Goal: Transaction & Acquisition: Purchase product/service

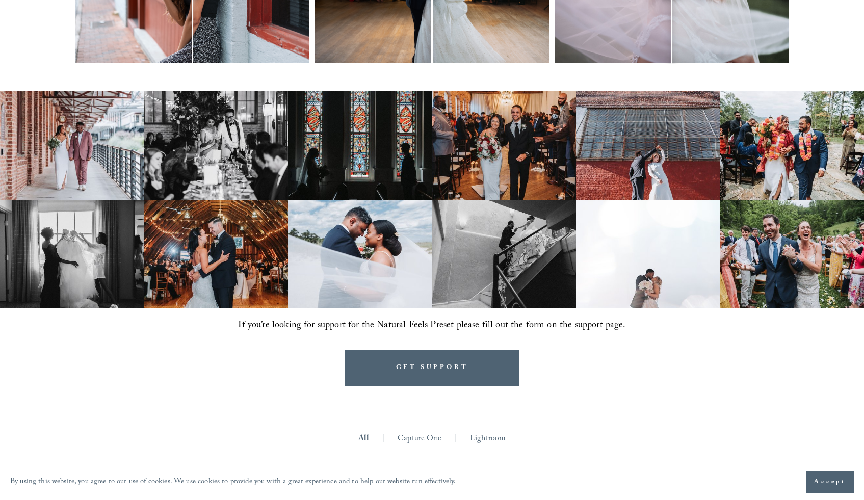
scroll to position [589, 0]
click at [780, 268] on img at bounding box center [792, 254] width 144 height 109
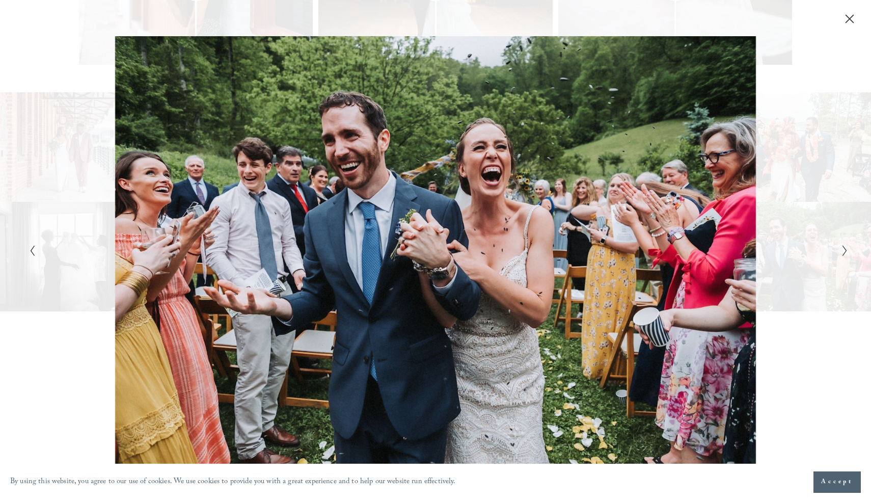
click at [853, 19] on icon "Close" at bounding box center [850, 19] width 10 height 10
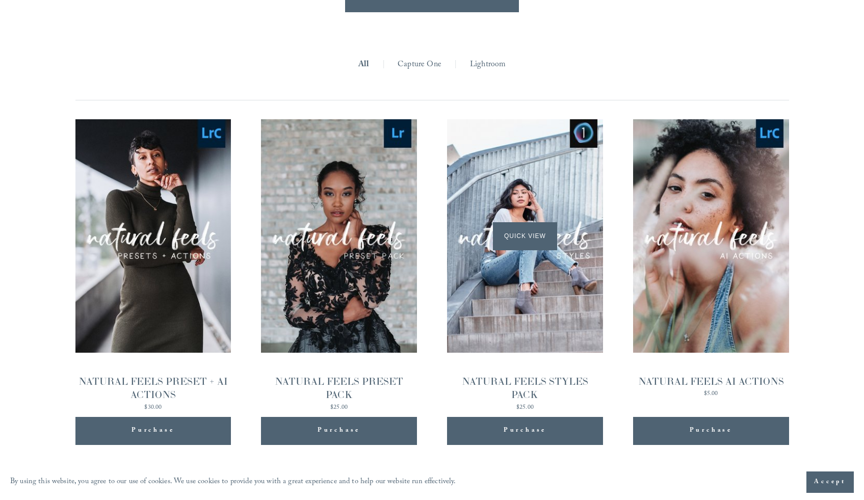
scroll to position [1014, 0]
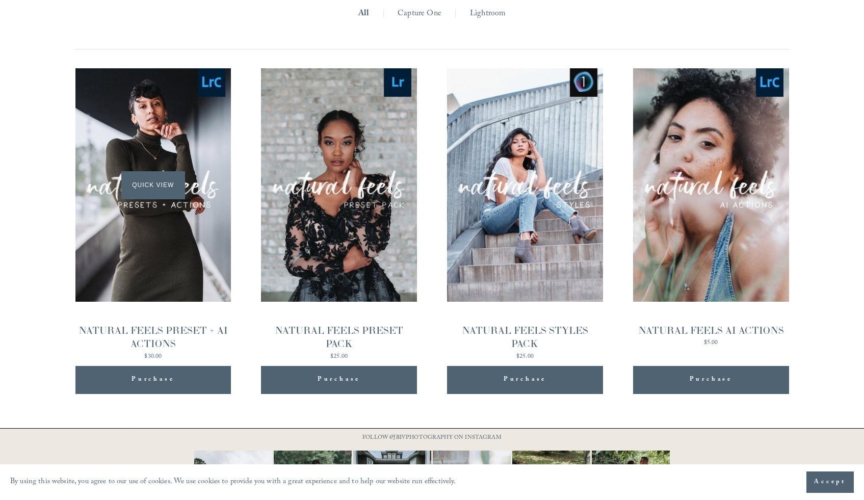
click at [150, 262] on div "Quick View" at bounding box center [153, 184] width 156 height 233
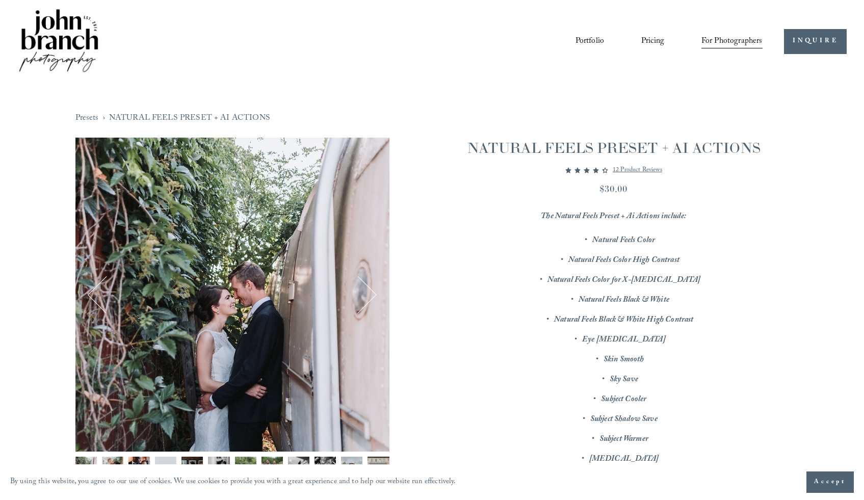
scroll to position [2, 0]
click at [370, 292] on button "Next" at bounding box center [358, 294] width 36 height 36
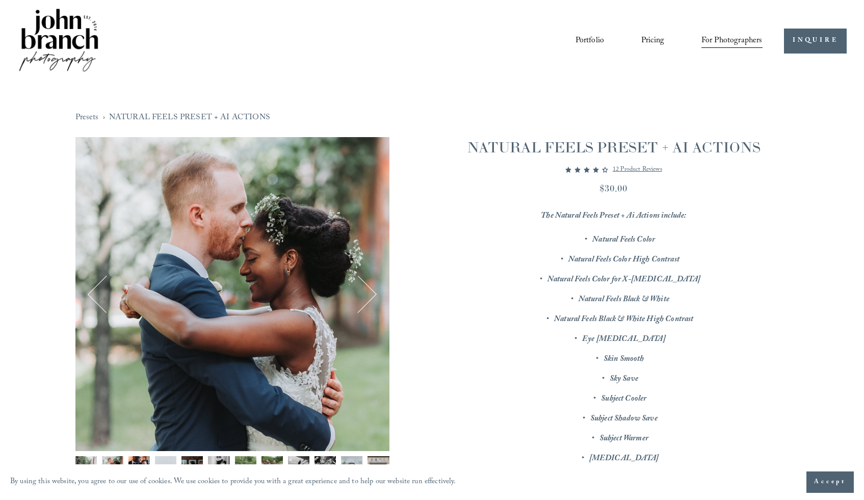
click at [370, 292] on button "Next" at bounding box center [358, 294] width 36 height 36
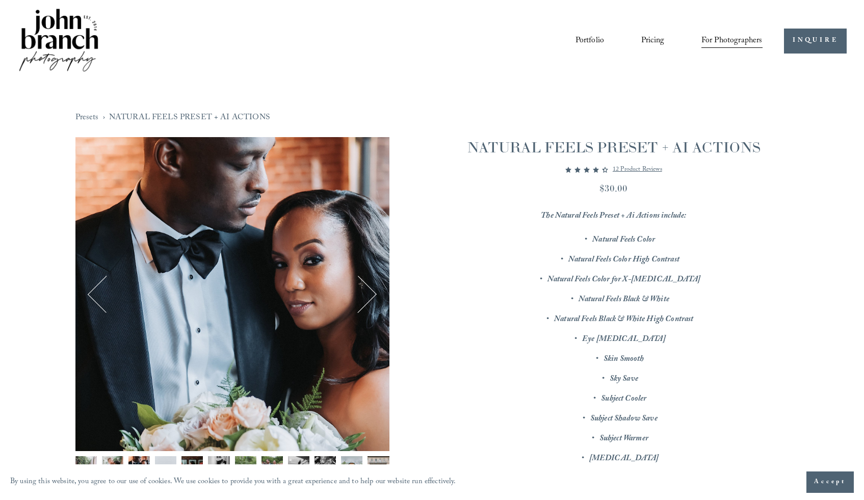
click at [370, 292] on button "Next" at bounding box center [358, 294] width 36 height 36
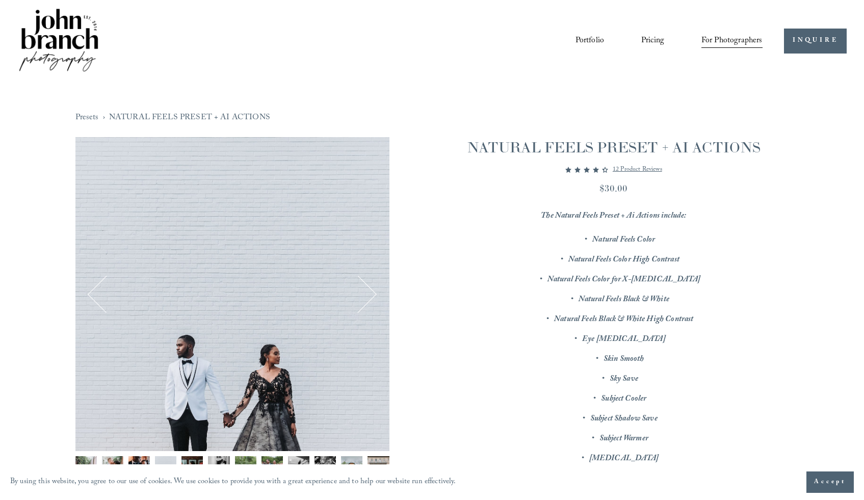
click at [370, 292] on button "Next" at bounding box center [358, 294] width 36 height 36
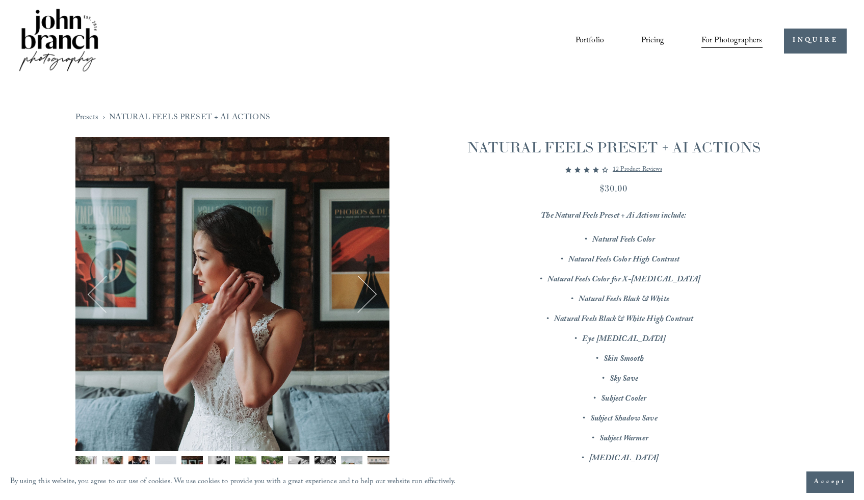
click at [371, 291] on button "Next" at bounding box center [358, 294] width 36 height 36
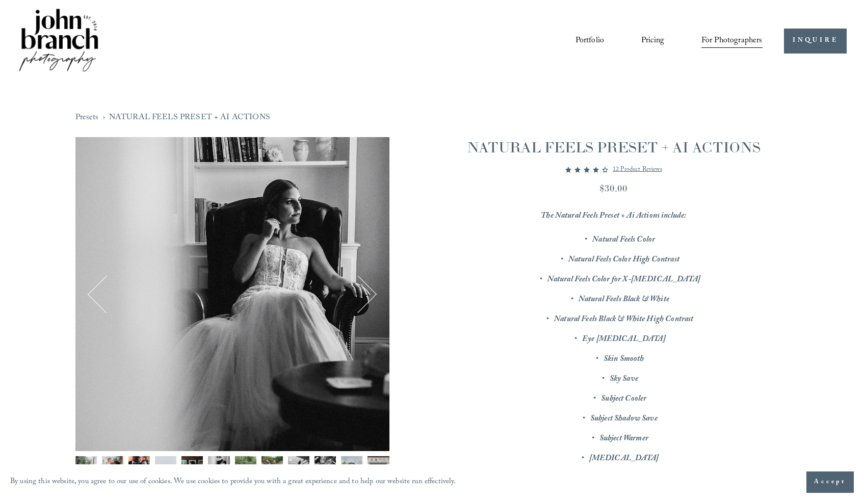
click at [371, 291] on button "Next" at bounding box center [358, 294] width 36 height 36
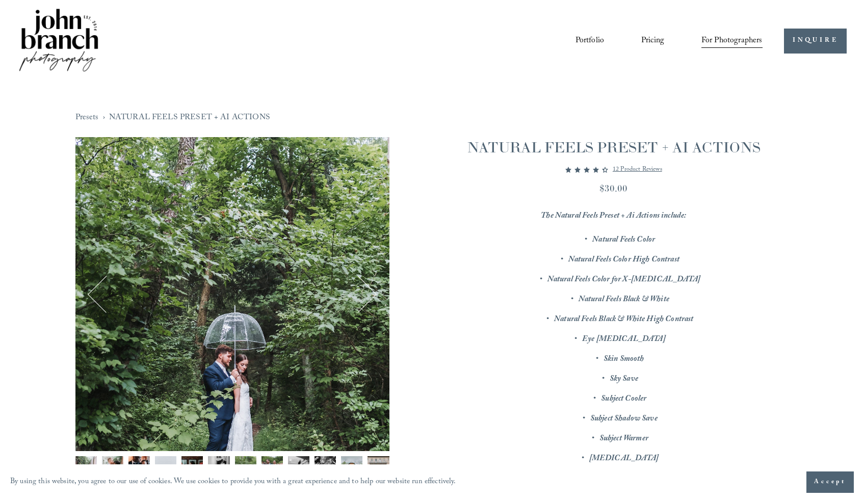
click at [371, 291] on button "Next" at bounding box center [358, 294] width 36 height 36
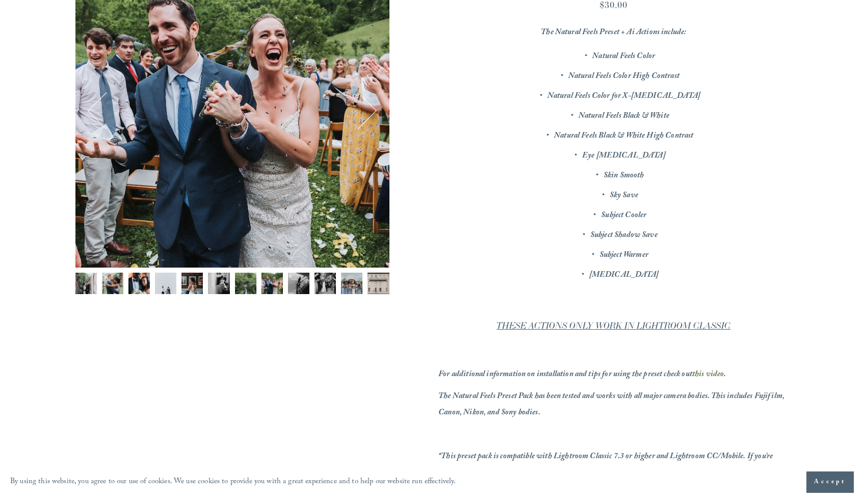
scroll to position [196, 0]
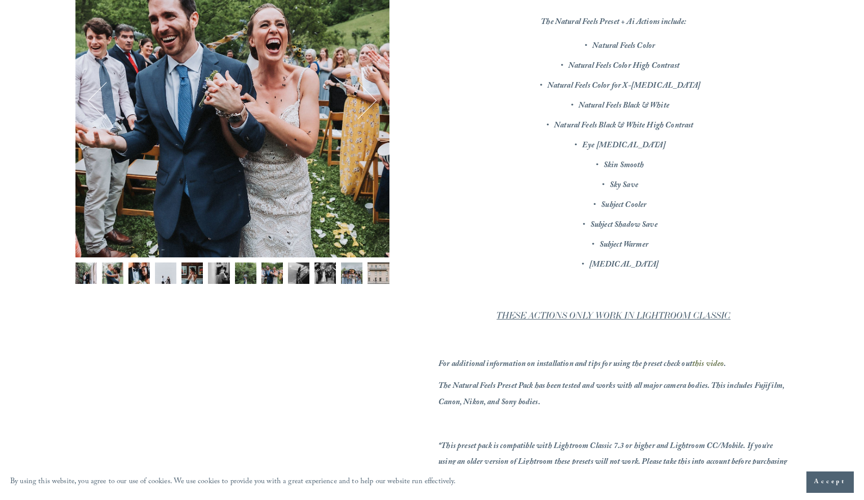
click at [355, 279] on img "Image 11 of 12" at bounding box center [351, 272] width 21 height 21
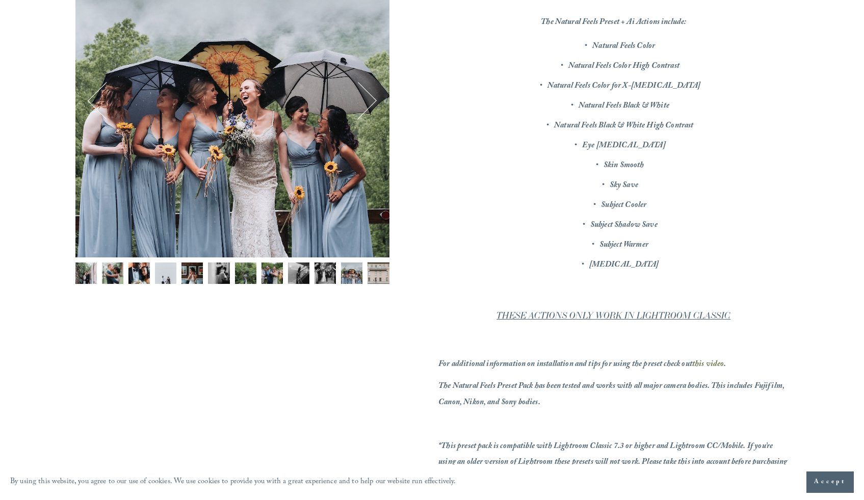
click at [138, 275] on img "Image 3 of 12" at bounding box center [138, 272] width 21 height 21
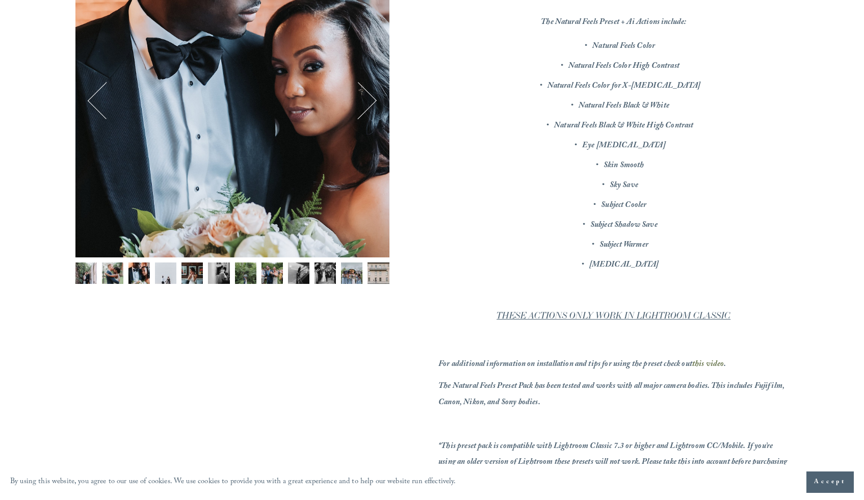
click at [363, 107] on button "Next" at bounding box center [358, 101] width 36 height 36
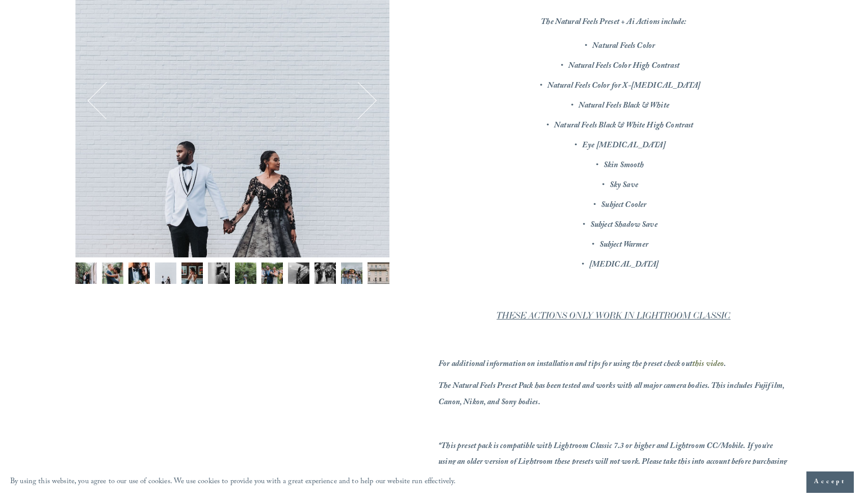
click at [364, 107] on button "Next" at bounding box center [358, 101] width 36 height 36
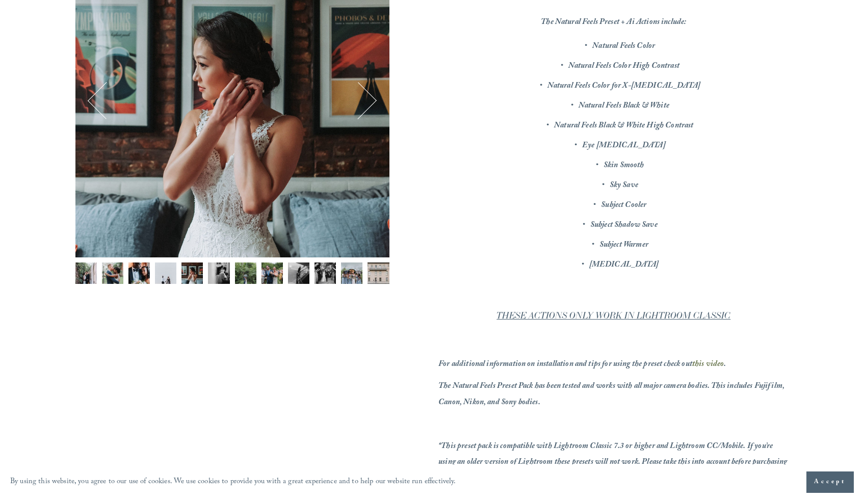
click at [364, 107] on button "Next" at bounding box center [358, 101] width 36 height 36
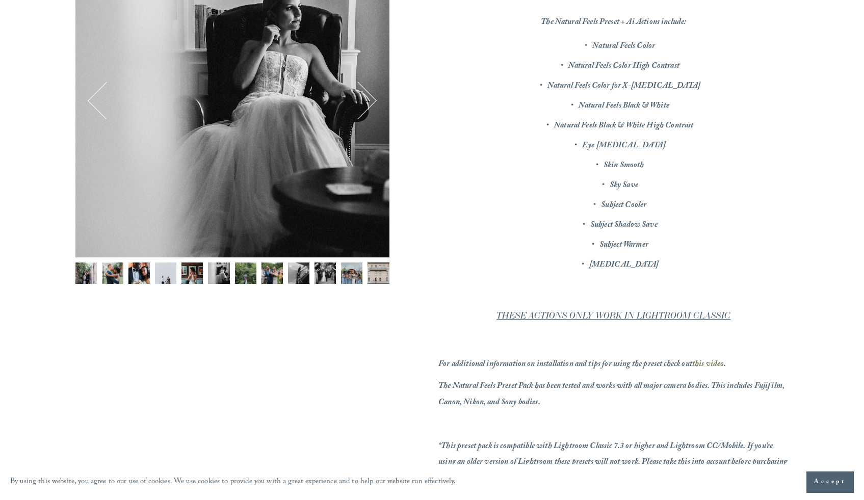
click at [368, 105] on button "Next" at bounding box center [358, 101] width 36 height 36
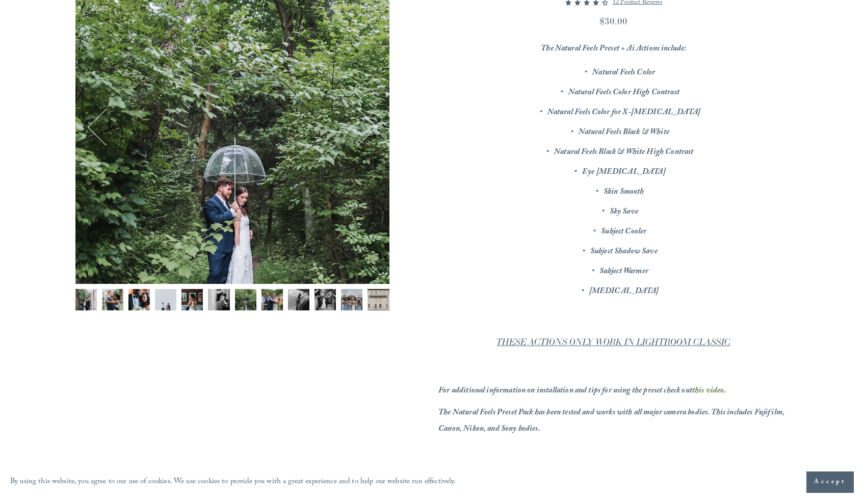
scroll to position [165, 0]
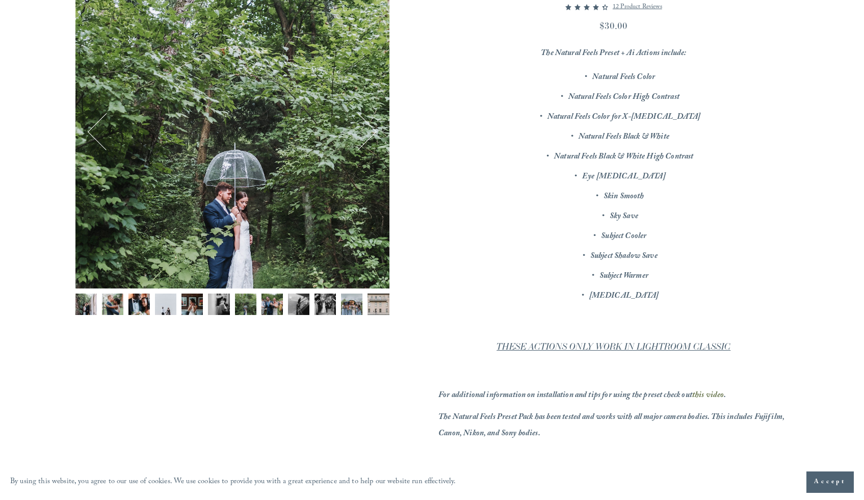
click at [371, 136] on button "Next" at bounding box center [358, 132] width 36 height 36
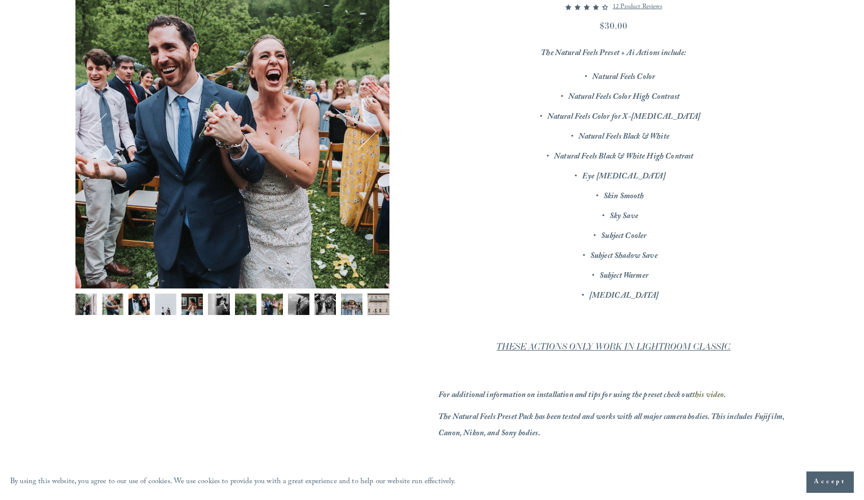
click at [371, 136] on button "Next" at bounding box center [358, 132] width 36 height 36
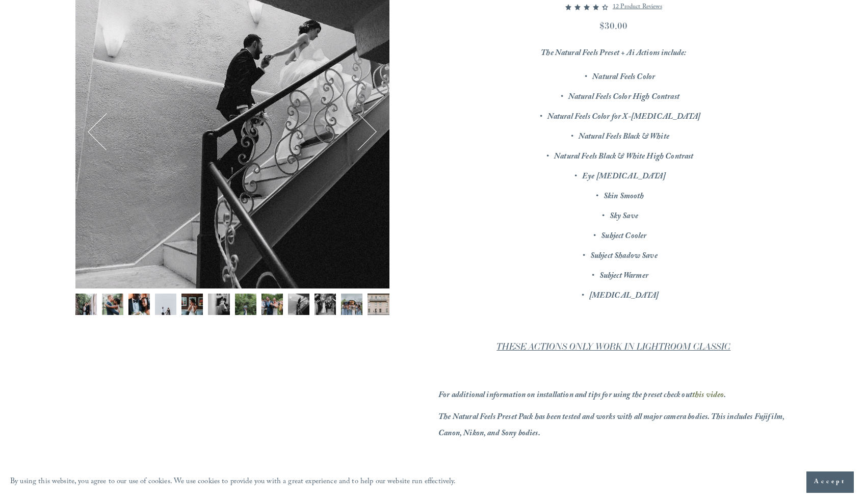
click at [372, 134] on button "Next" at bounding box center [358, 132] width 36 height 36
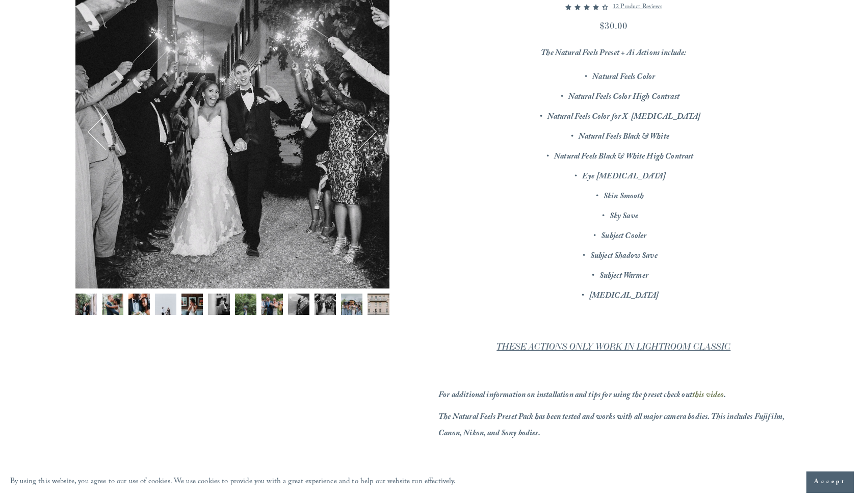
click at [372, 136] on button "Next" at bounding box center [358, 132] width 36 height 36
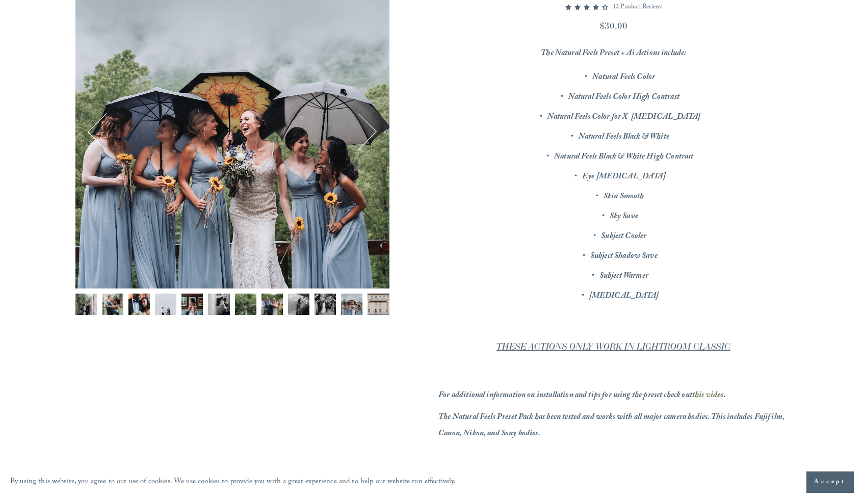
click at [373, 133] on button "Next" at bounding box center [358, 132] width 36 height 36
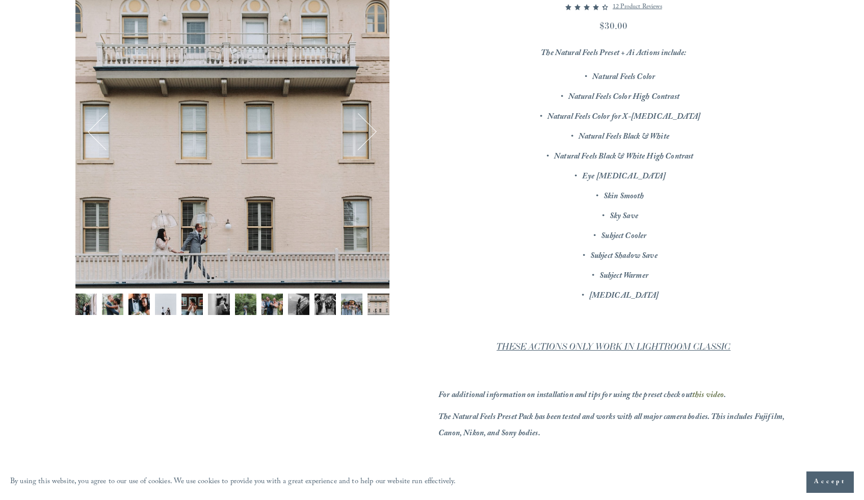
click at [373, 133] on button "Next" at bounding box center [358, 132] width 36 height 36
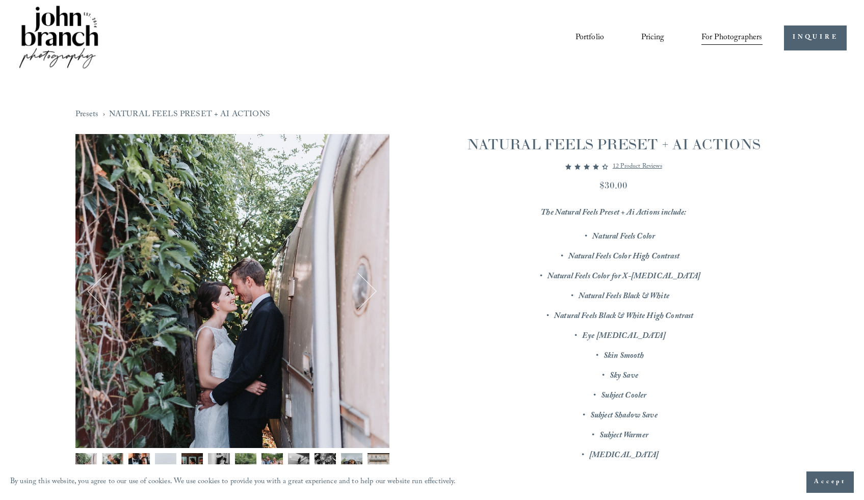
scroll to position [0, 0]
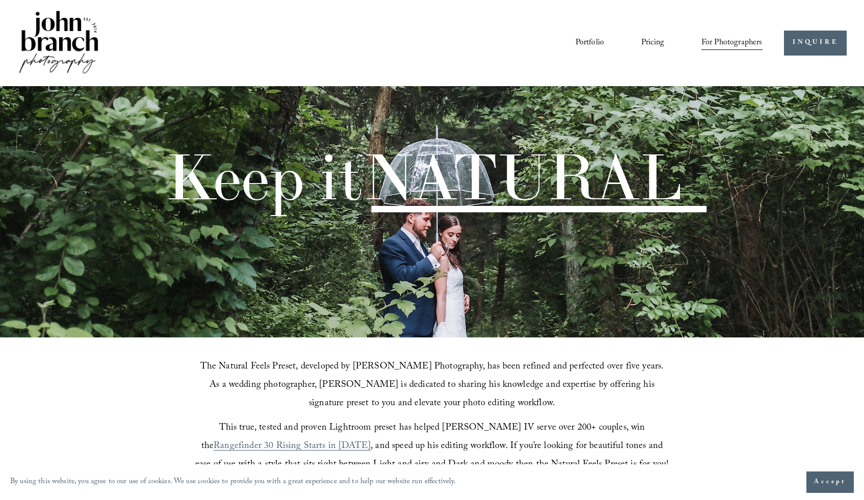
scroll to position [1014, 0]
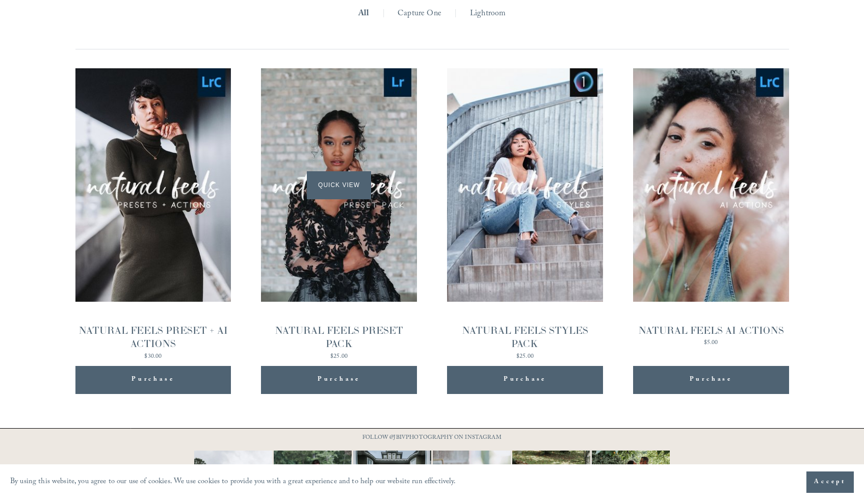
click at [353, 269] on div "Quick View" at bounding box center [339, 184] width 156 height 233
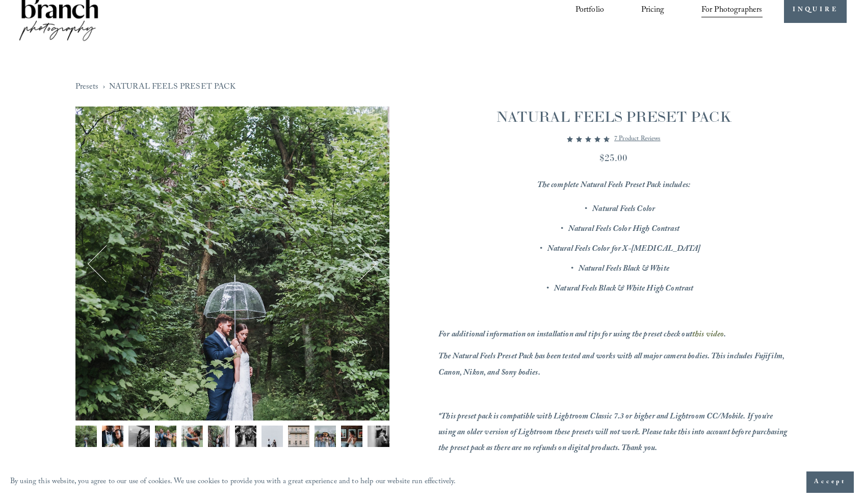
scroll to position [33, 0]
click at [240, 443] on img "Image 7 of 12" at bounding box center [245, 435] width 21 height 21
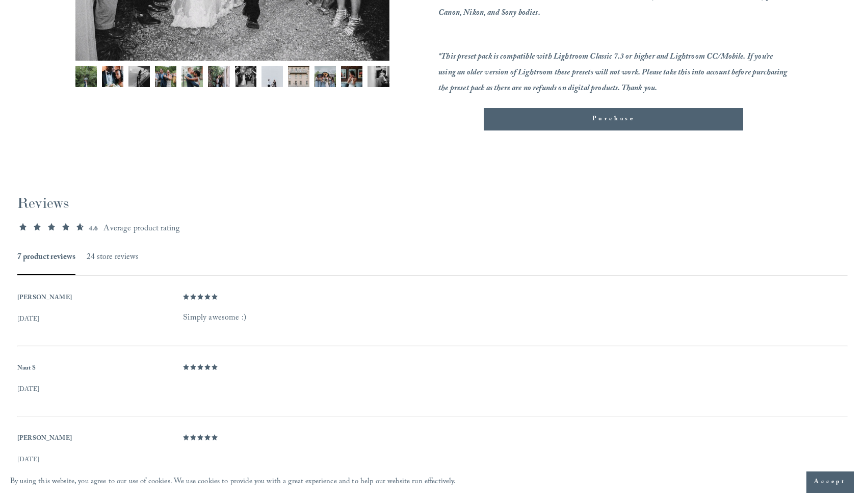
scroll to position [168, 0]
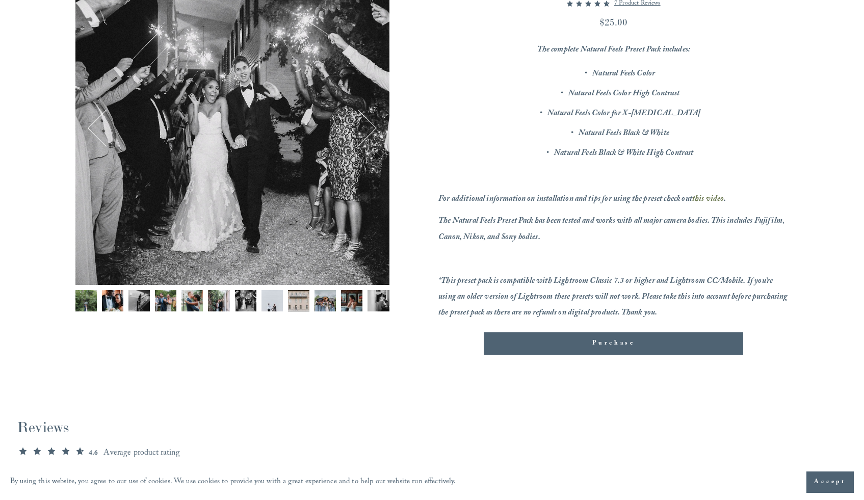
click at [355, 299] on img "Image 11 of 12" at bounding box center [351, 300] width 21 height 21
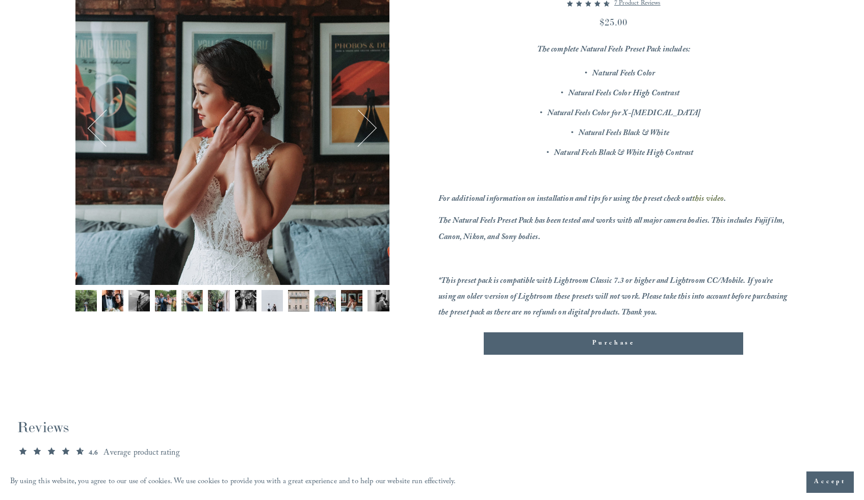
click at [330, 301] on img "Image 10 of 12" at bounding box center [324, 300] width 21 height 21
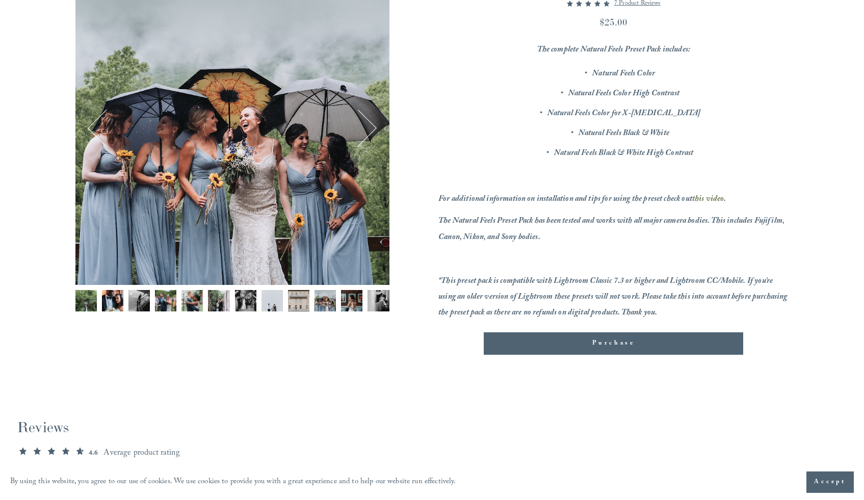
click at [356, 299] on img "Image 11 of 12" at bounding box center [351, 300] width 21 height 21
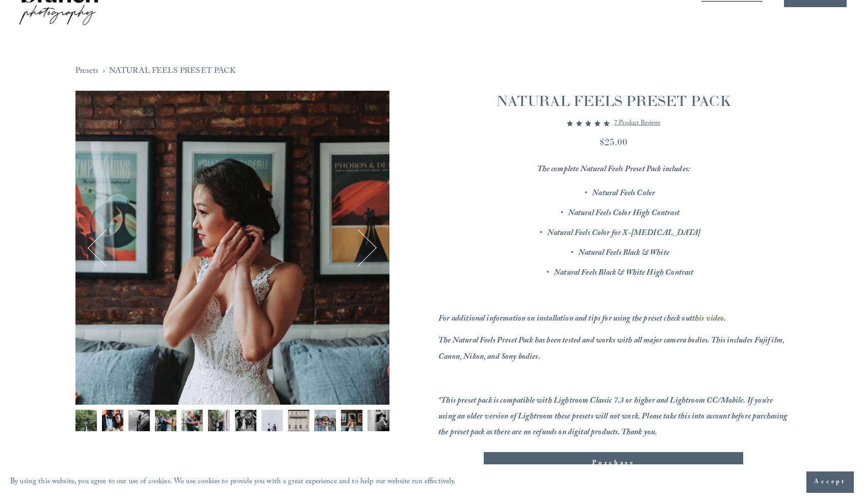
scroll to position [0, 0]
